Goal: Task Accomplishment & Management: Complete application form

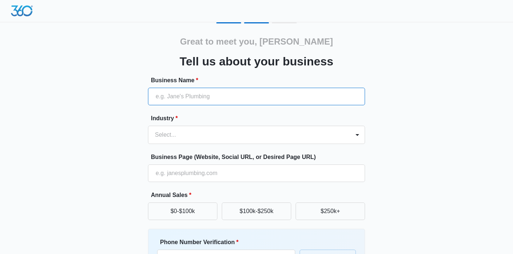
click at [206, 97] on input "Business Name *" at bounding box center [256, 97] width 217 height 18
type input "KARAI KITCHEN"
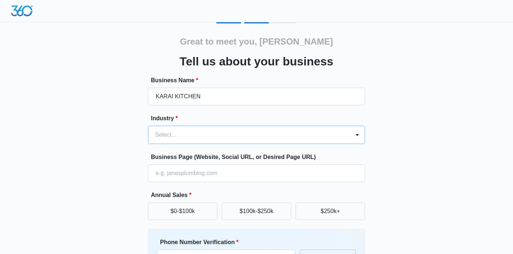
click at [179, 137] on div "Select..." at bounding box center [249, 135] width 202 height 18
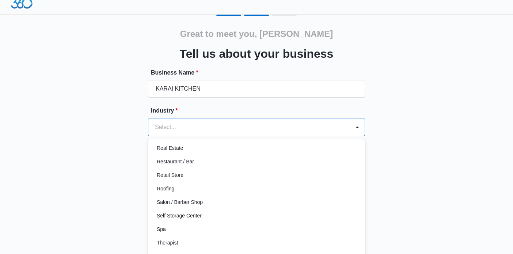
scroll to position [520, 0]
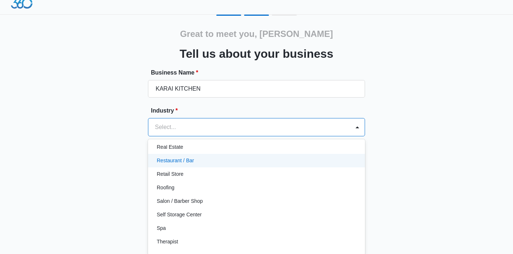
click at [190, 161] on p "Restaurant / Bar" at bounding box center [175, 161] width 37 height 8
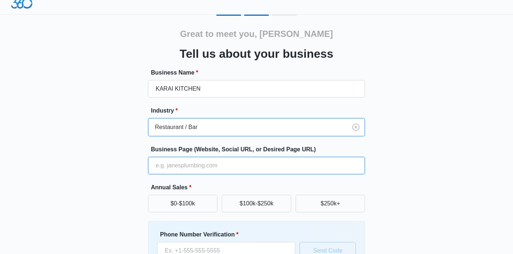
click at [186, 167] on input "Business Page (Website, Social URL, or Desired Page URL)" at bounding box center [256, 166] width 217 height 18
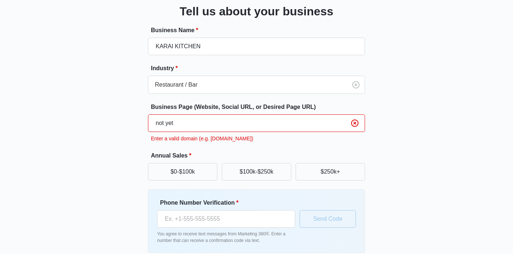
scroll to position [84, 0]
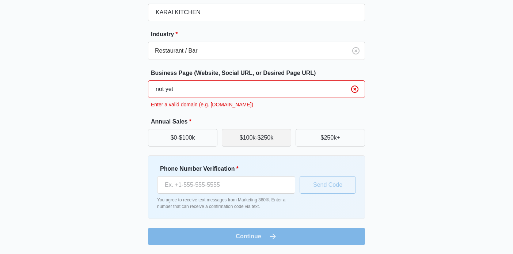
type input "not yet"
click at [258, 138] on button "$100k-$250k" at bounding box center [256, 138] width 69 height 18
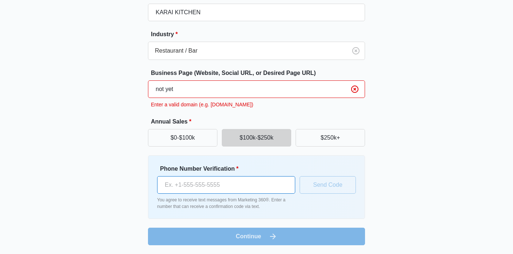
click at [205, 186] on input "Phone Number Verification *" at bounding box center [226, 185] width 138 height 18
type input "(561) 373-4498"
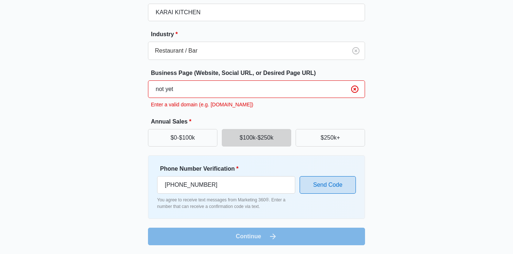
click at [324, 187] on button "Send Code" at bounding box center [327, 185] width 56 height 18
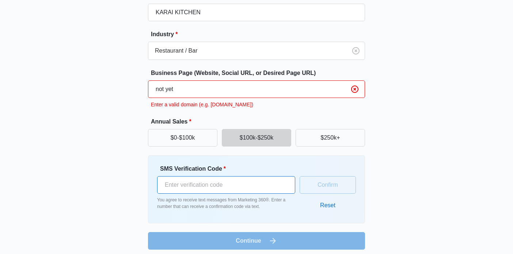
click at [181, 187] on input "SMS Verification Code *" at bounding box center [226, 185] width 138 height 18
type input "227705"
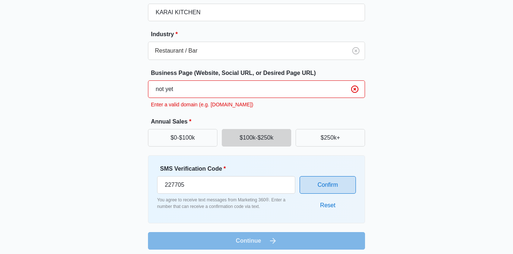
click at [320, 180] on button "Confirm" at bounding box center [327, 185] width 56 height 18
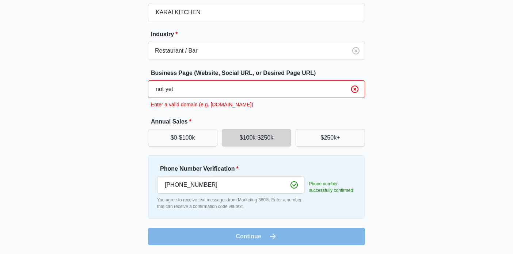
click at [264, 237] on form "Business Name * KARAI KITCHEN Industry * Restaurant / Bar Business Page (Websit…" at bounding box center [256, 118] width 217 height 253
click at [248, 236] on form "Business Name * KARAI KITCHEN Industry * Restaurant / Bar Business Page (Websit…" at bounding box center [256, 118] width 217 height 253
click at [272, 235] on form "Business Name * KARAI KITCHEN Industry * Restaurant / Bar Business Page (Websit…" at bounding box center [256, 118] width 217 height 253
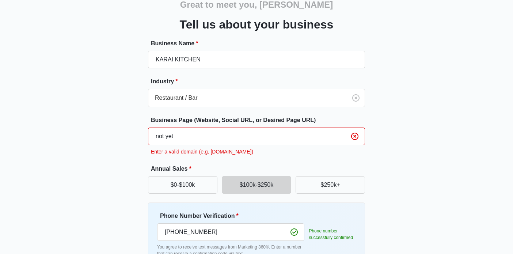
scroll to position [0, 0]
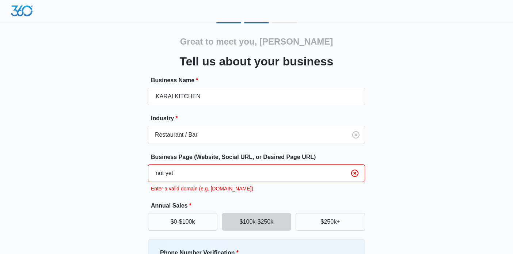
click at [187, 173] on input "not yet" at bounding box center [256, 173] width 217 height 18
type input "n"
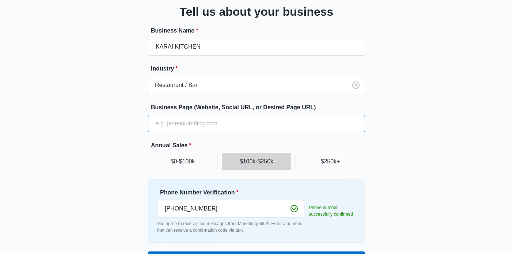
scroll to position [73, 0]
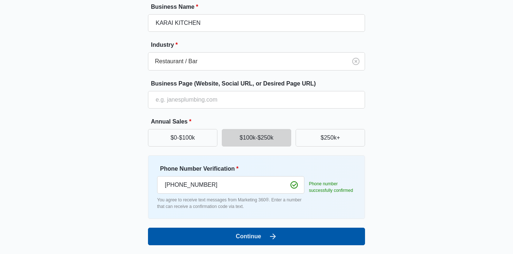
click at [255, 233] on button "Continue" at bounding box center [256, 236] width 217 height 18
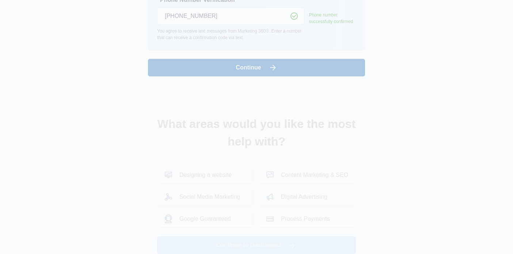
scroll to position [0, 0]
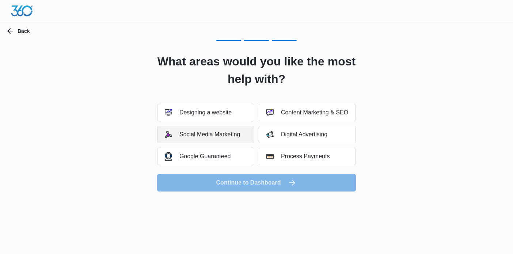
click at [229, 133] on div "Social Media Marketing" at bounding box center [202, 134] width 75 height 7
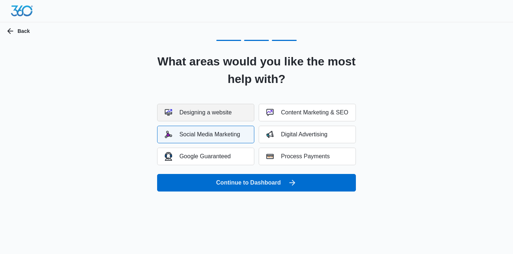
click at [223, 109] on div "Designing a website" at bounding box center [198, 112] width 67 height 7
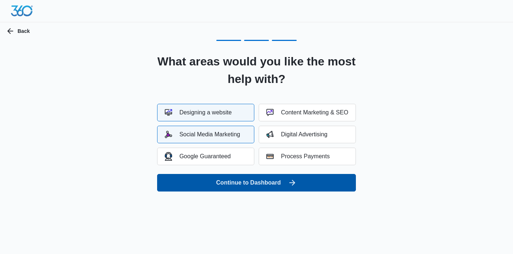
click at [243, 179] on button "Continue to Dashboard" at bounding box center [256, 183] width 199 height 18
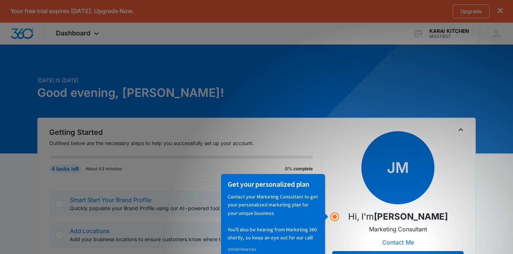
click at [308, 124] on div "Getting Started Outlined below are the necessary steps to help you successfully…" at bounding box center [256, 226] width 438 height 216
click at [170, 171] on div "4 tasks left About 43 minutes 0% complete" at bounding box center [180, 168] width 263 height 9
click at [499, 9] on icon "dismiss this dialog" at bounding box center [499, 10] width 5 height 5
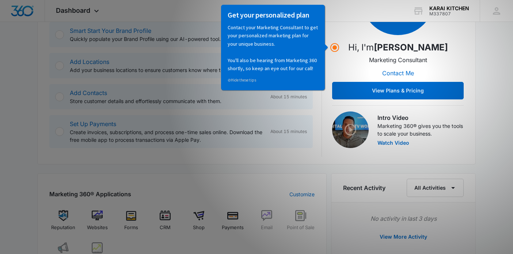
scroll to position [146, 0]
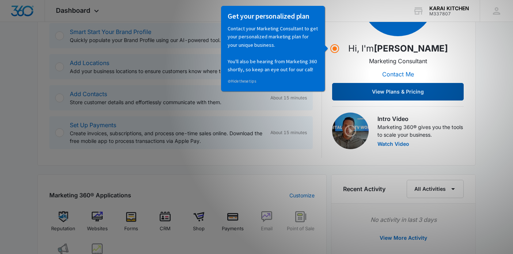
click at [406, 89] on button "View Plans & Pricing" at bounding box center [397, 92] width 131 height 18
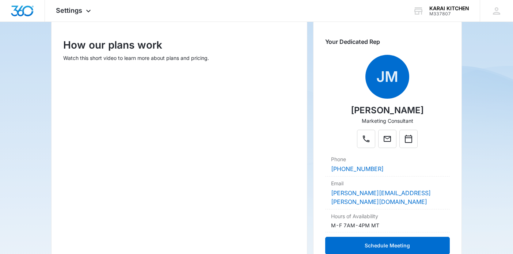
scroll to position [95, 0]
